Goal: Information Seeking & Learning: Learn about a topic

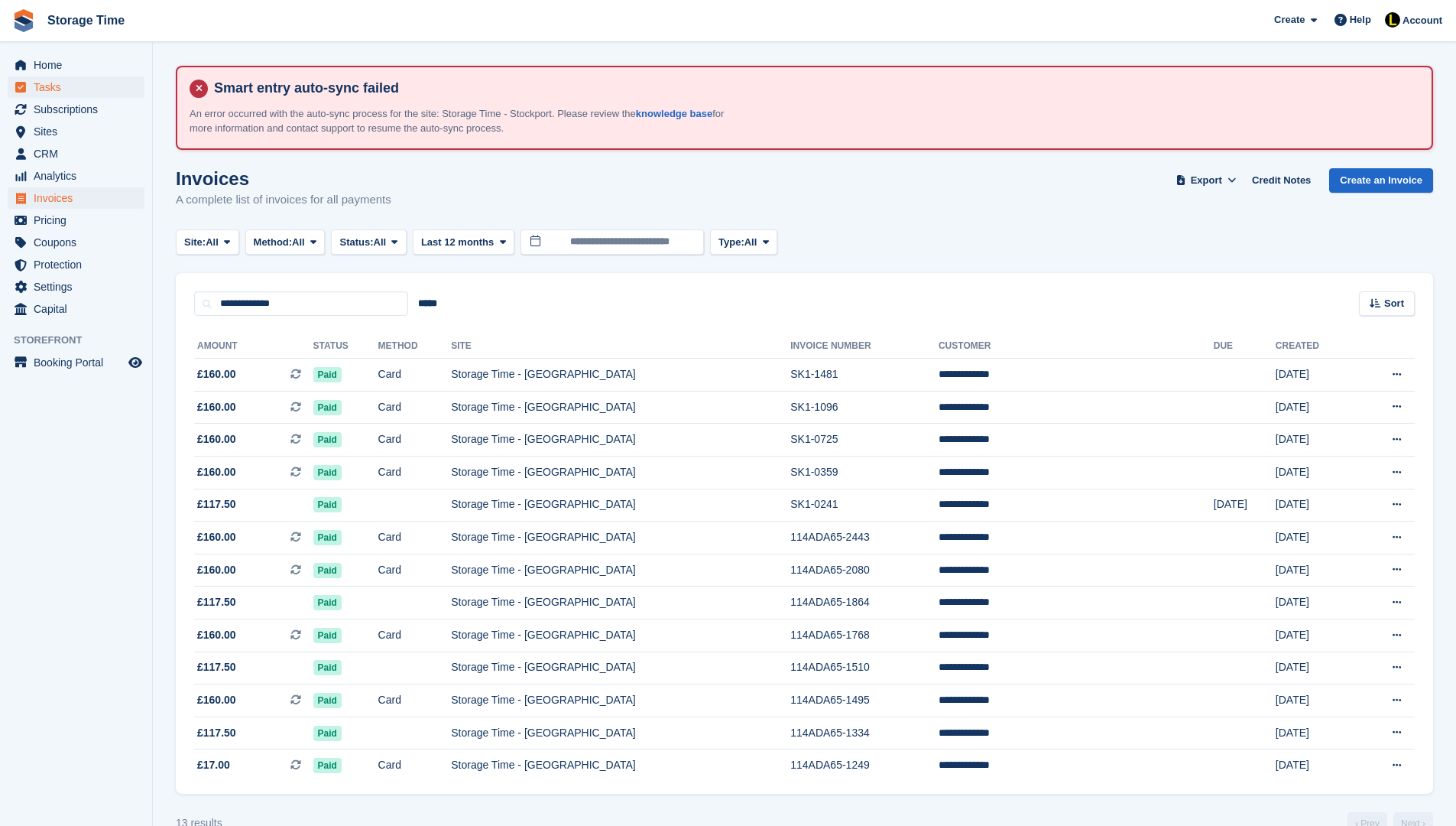
scroll to position [32, 0]
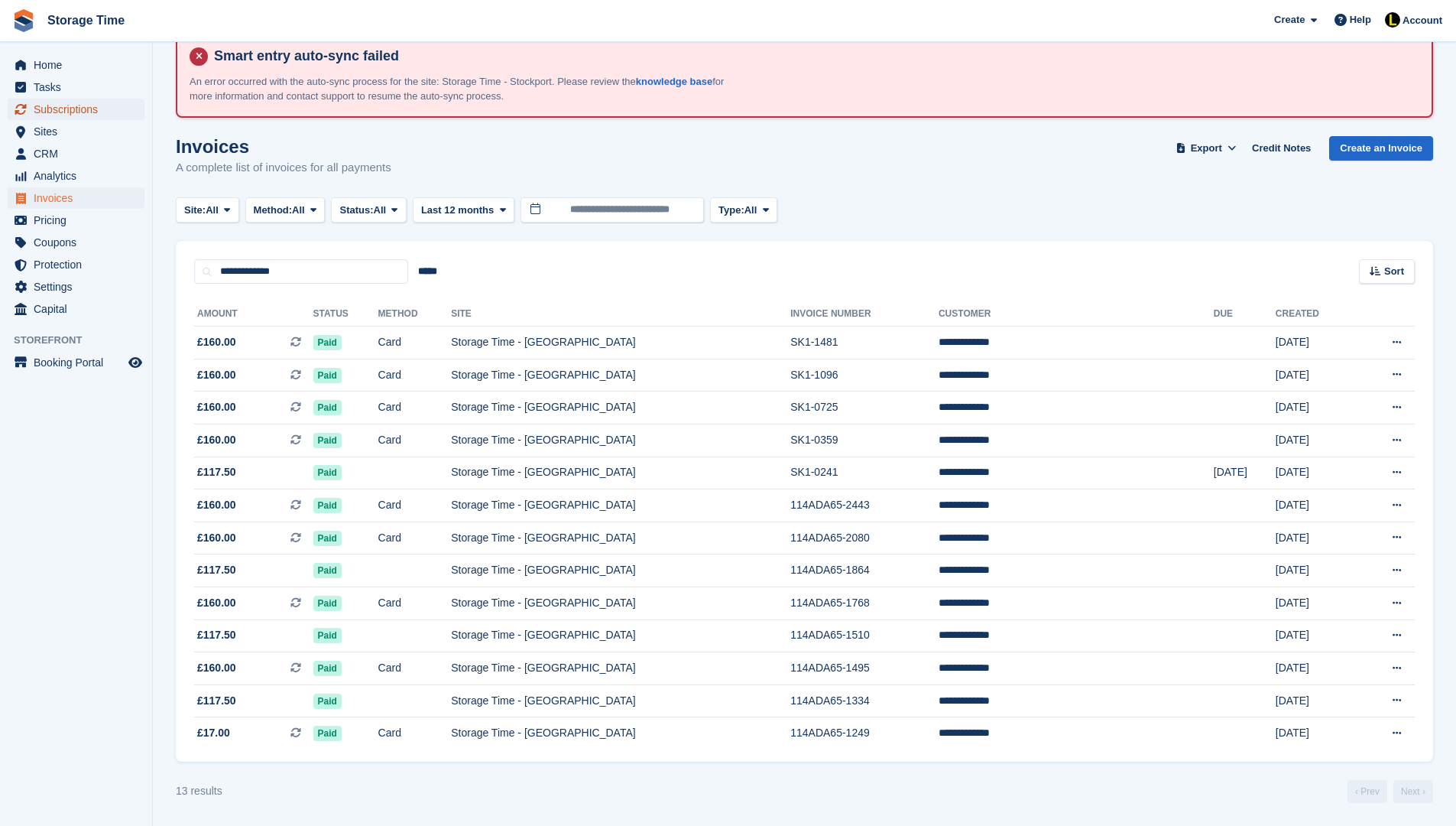
click at [57, 109] on span "Subscriptions" at bounding box center [79, 110] width 92 height 22
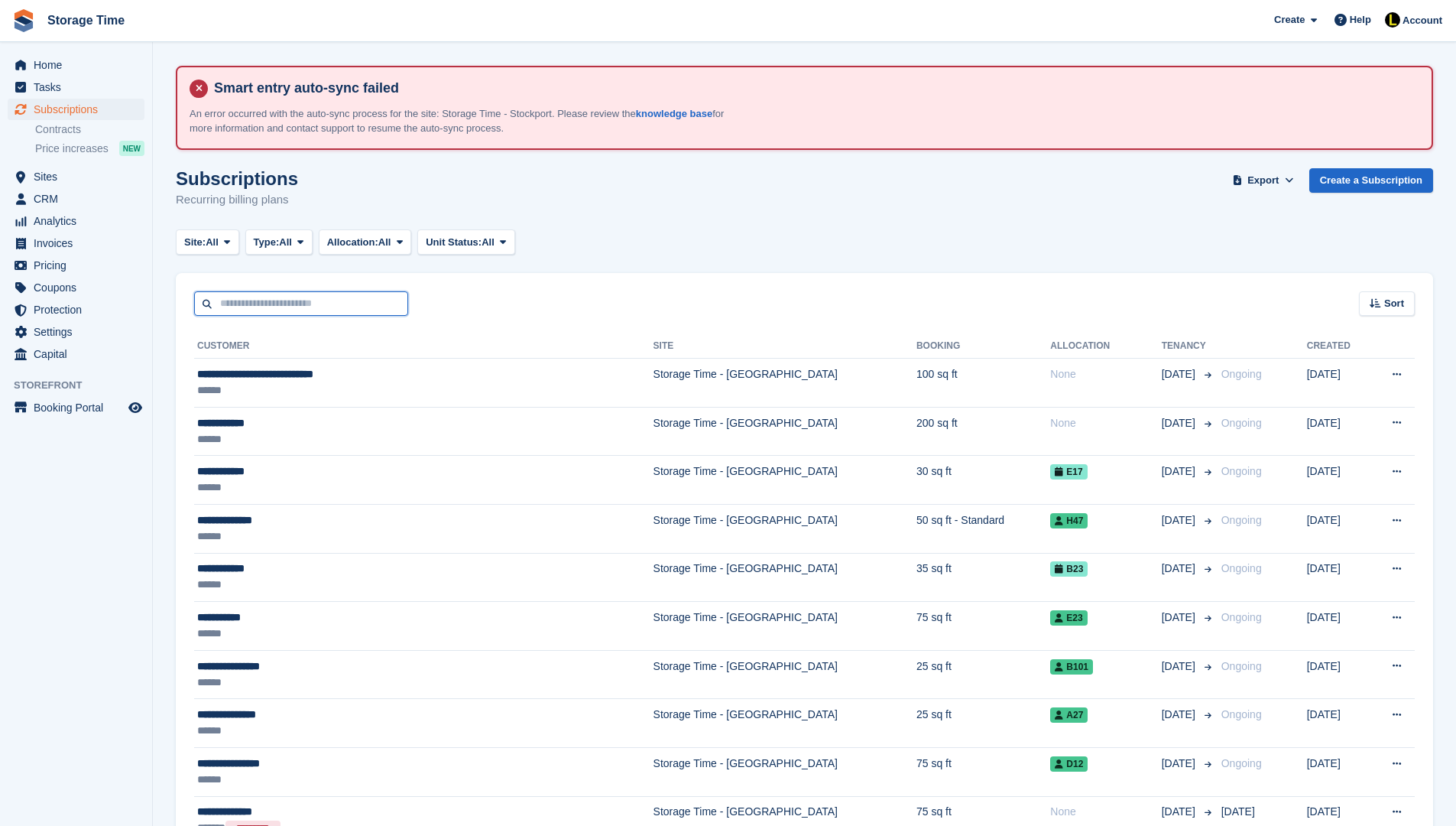
click at [377, 303] on input "text" at bounding box center [301, 303] width 214 height 25
type input "*********"
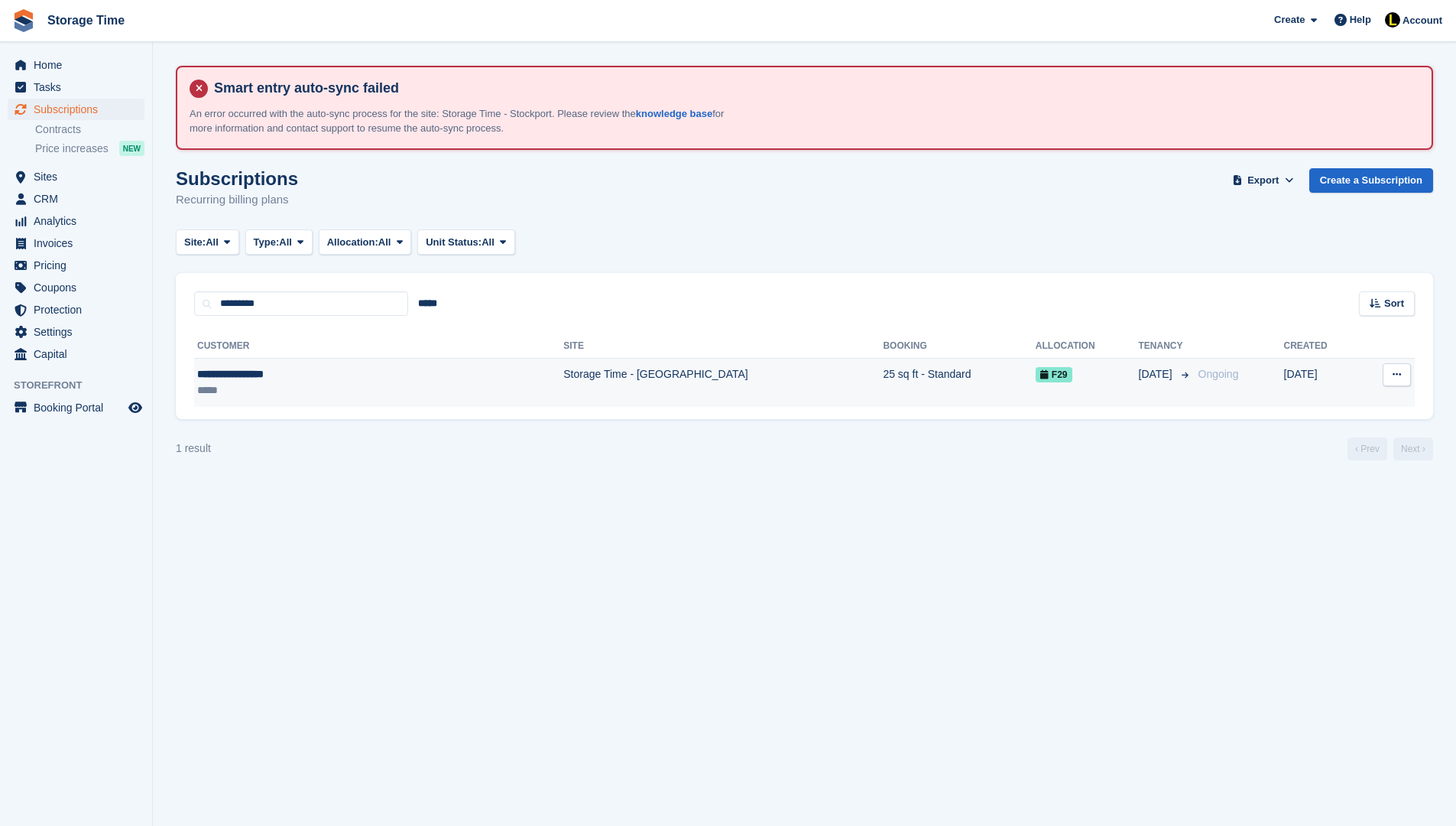
click at [564, 391] on td "Storage Time - [GEOGRAPHIC_DATA]" at bounding box center [724, 382] width 320 height 48
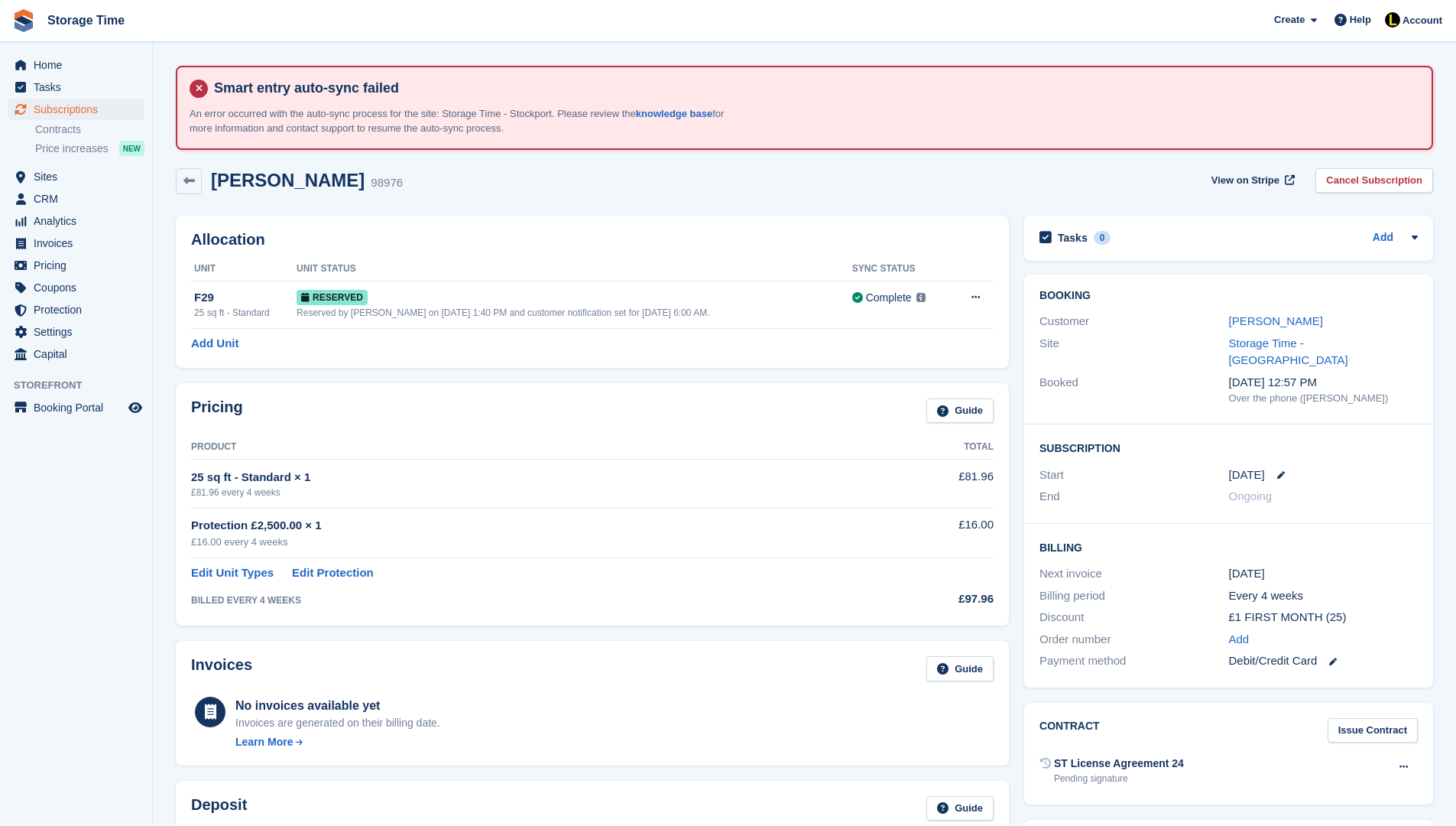
drag, startPoint x: 1223, startPoint y: 305, endPoint x: 1337, endPoint y: 328, distance: 116.3
click at [1337, 328] on div "Booking Customer [PERSON_NAME] Site Storage Time - [GEOGRAPHIC_DATA] Booked [DA…" at bounding box center [1229, 349] width 409 height 150
click at [544, 507] on td "Protection £2,500.00 × 1 £16.00 every 4 weeks" at bounding box center [528, 532] width 673 height 49
drag, startPoint x: 367, startPoint y: 526, endPoint x: 194, endPoint y: 524, distance: 173.0
click at [194, 524] on div "Protection £2,500.00 × 1" at bounding box center [528, 526] width 673 height 18
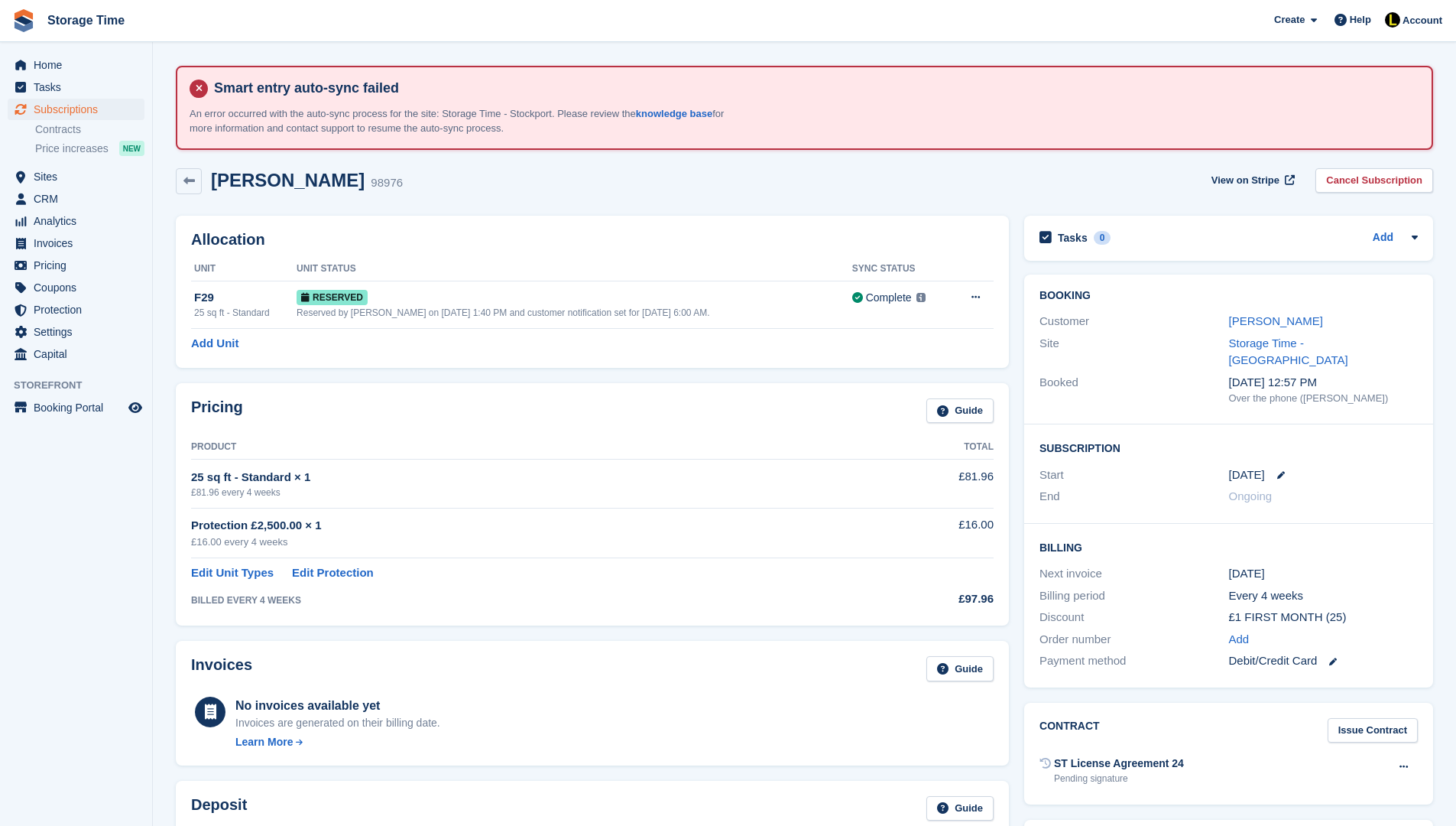
click at [373, 538] on div "£16.00 every 4 weeks" at bounding box center [528, 541] width 673 height 15
drag, startPoint x: 351, startPoint y: 523, endPoint x: 207, endPoint y: 522, distance: 144.0
click at [206, 523] on div "Protection £2,500.00 × 1" at bounding box center [528, 526] width 673 height 18
click at [1310, 321] on link "[PERSON_NAME]" at bounding box center [1276, 321] width 94 height 13
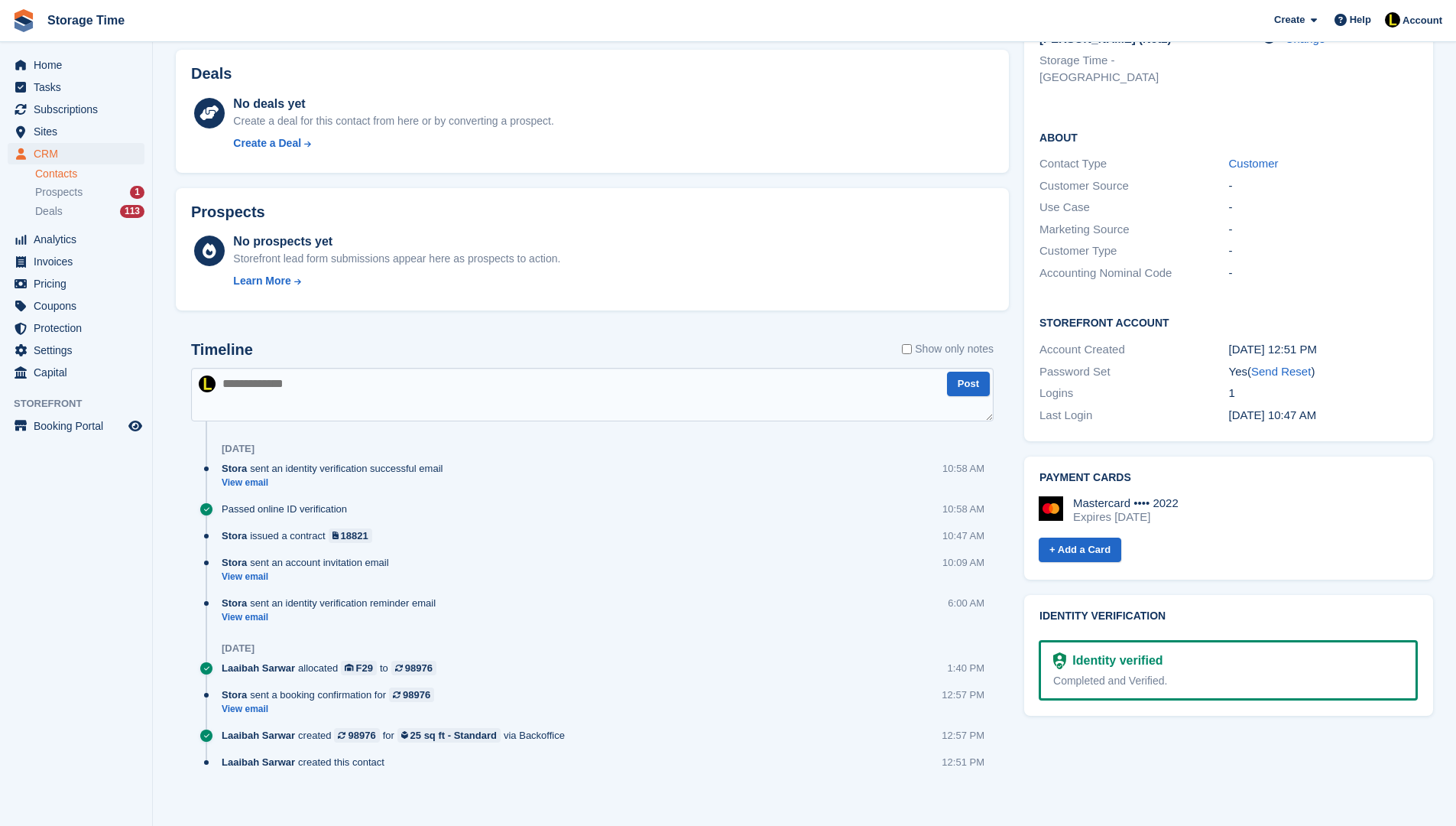
scroll to position [489, 0]
drag, startPoint x: 1064, startPoint y: 628, endPoint x: 1232, endPoint y: 623, distance: 168.1
click at [1232, 672] on div "Completed and Verified." at bounding box center [1229, 681] width 350 height 16
drag, startPoint x: 1232, startPoint y: 623, endPoint x: 1082, endPoint y: 561, distance: 162.3
click at [1082, 594] on div "Identity verification Identity verified Completed and Verified." at bounding box center [1229, 655] width 409 height 121
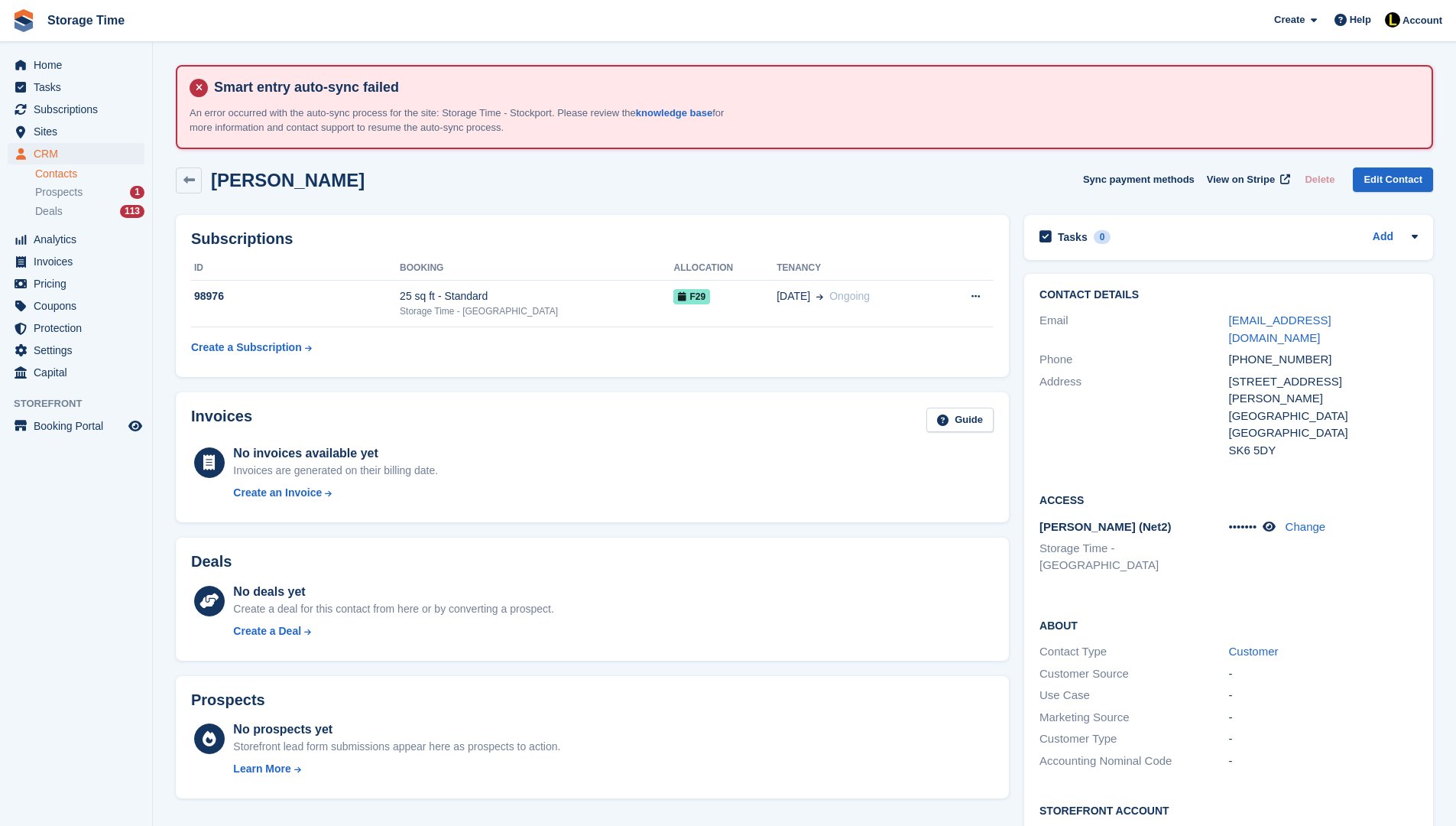
scroll to position [0, 0]
click at [744, 302] on div "F29" at bounding box center [724, 297] width 103 height 16
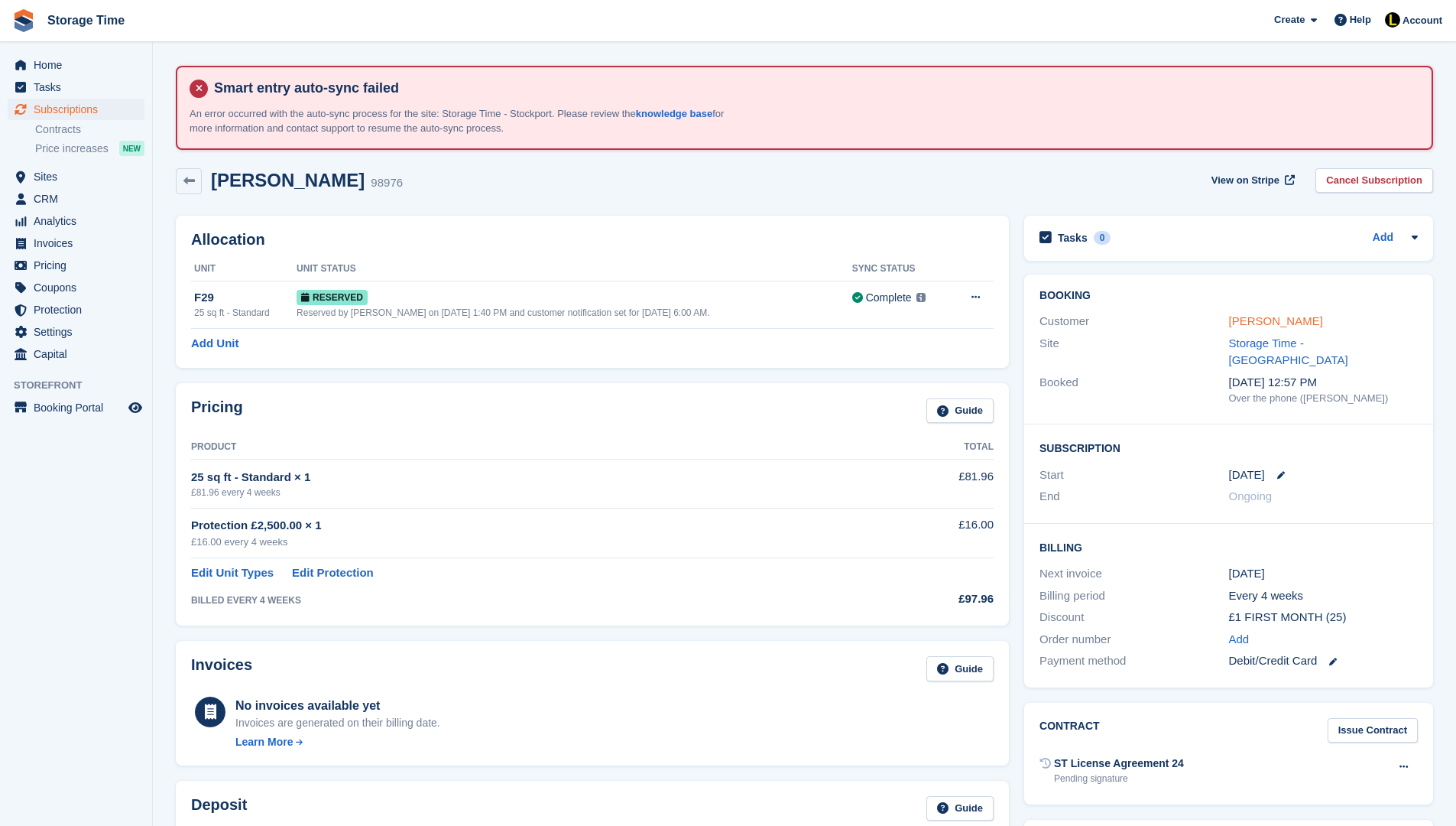
click at [1283, 321] on link "[PERSON_NAME]" at bounding box center [1276, 321] width 94 height 13
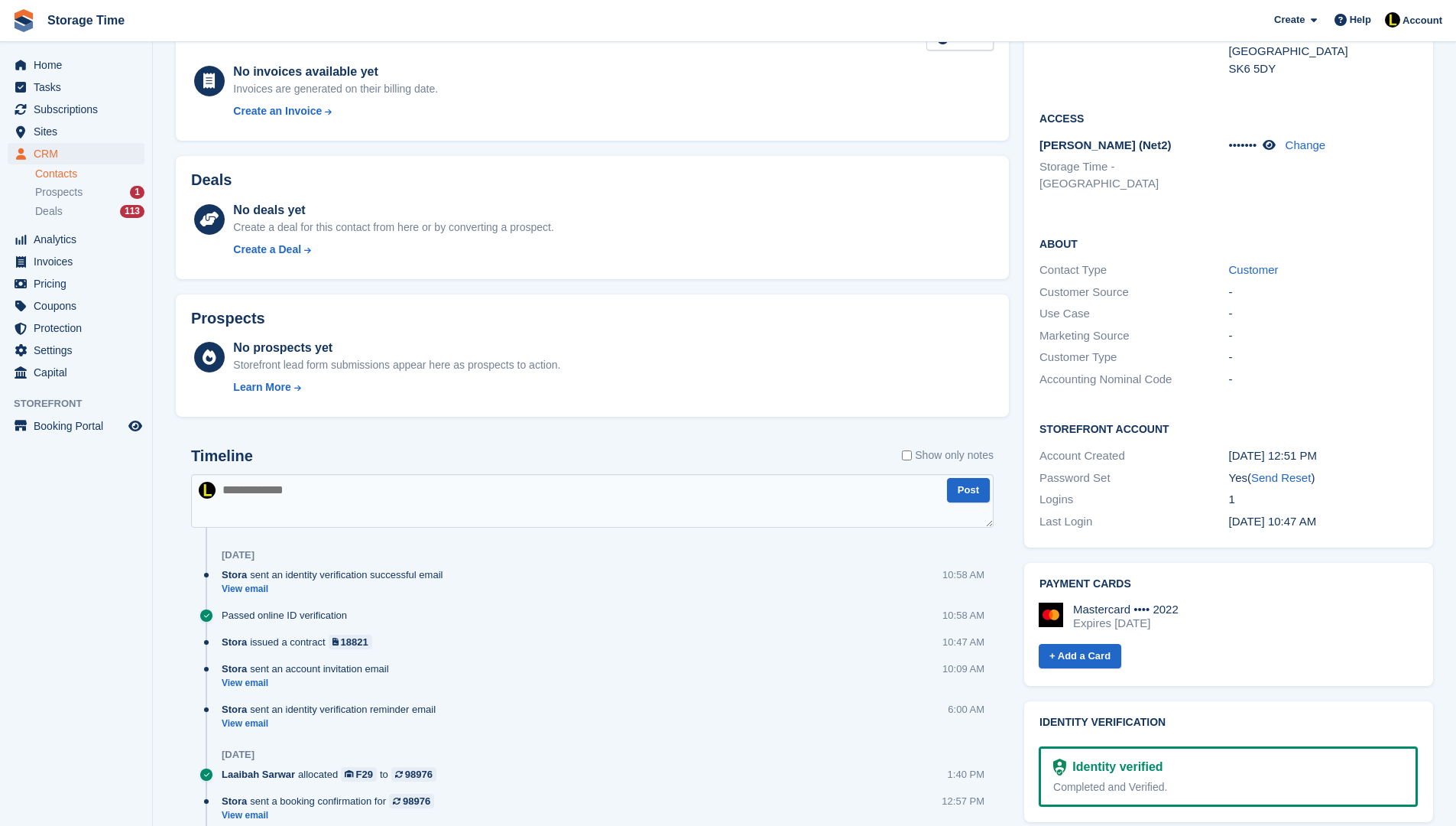
scroll to position [428, 0]
